Goal: Task Accomplishment & Management: Manage account settings

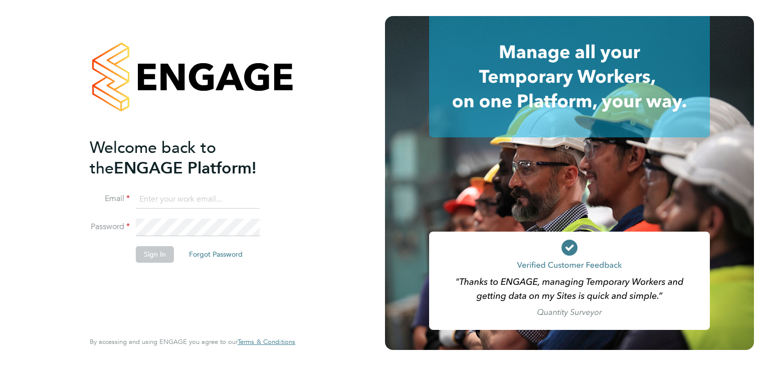
type input "mickpickett@hotmail.com"
click at [149, 254] on button "Sign In" at bounding box center [155, 254] width 38 height 16
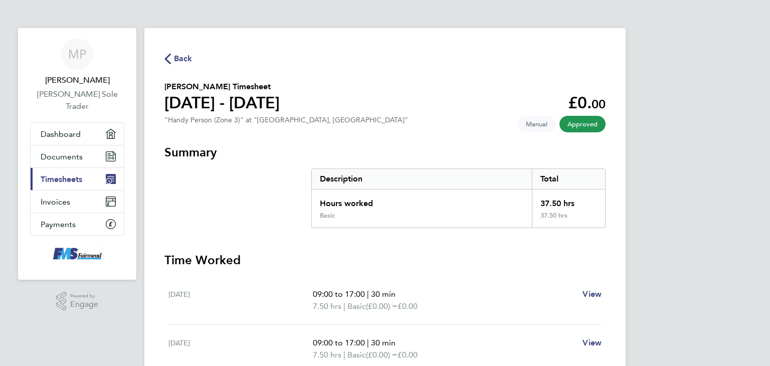
click at [68, 178] on span "Timesheets" at bounding box center [62, 179] width 42 height 10
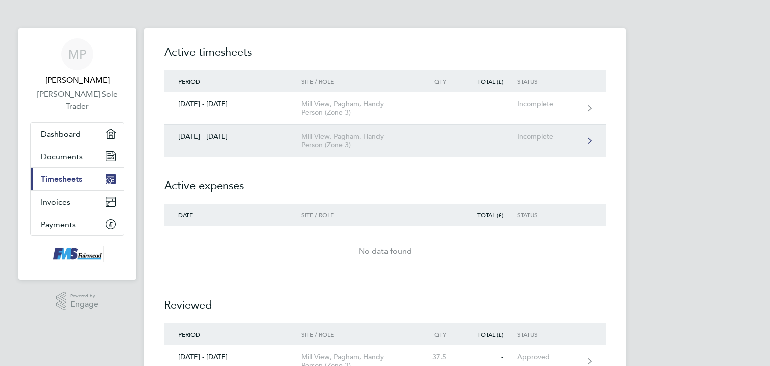
click at [214, 141] on link "[DATE] - [DATE] Mill View, [GEOGRAPHIC_DATA], Handy Person (Zone 3) Incomplete" at bounding box center [384, 141] width 441 height 33
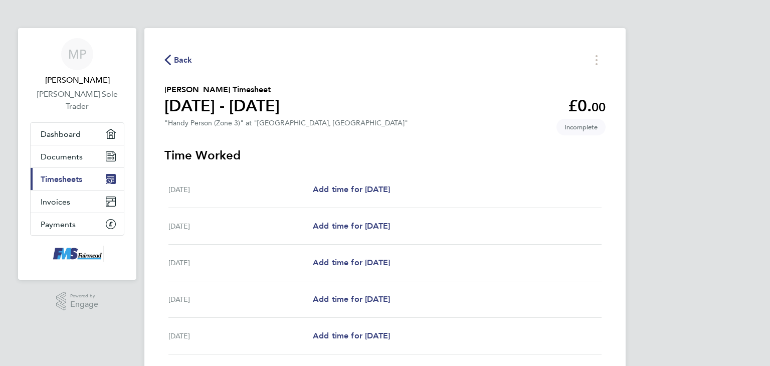
click at [71, 181] on span "Timesheets" at bounding box center [62, 179] width 42 height 10
